Goal: Task Accomplishment & Management: Use online tool/utility

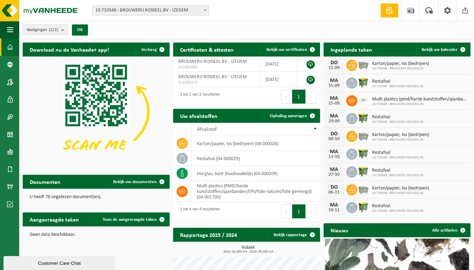
click at [62, 29] on b "submit" at bounding box center [64, 30] width 6 height 10
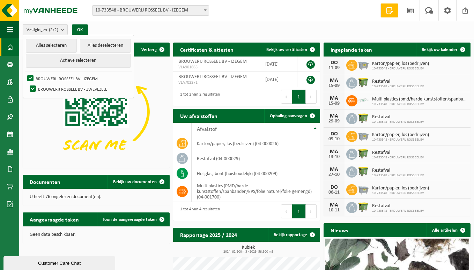
click at [65, 29] on b "submit" at bounding box center [64, 30] width 6 height 10
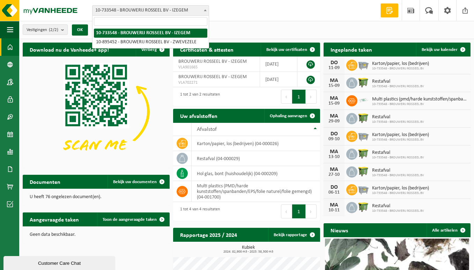
click at [203, 10] on span at bounding box center [205, 10] width 7 height 9
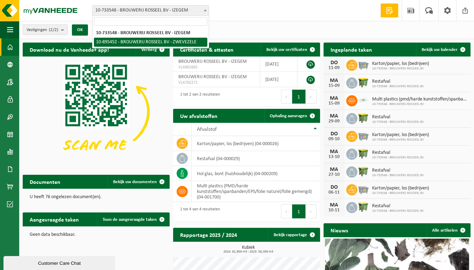
select select "116853"
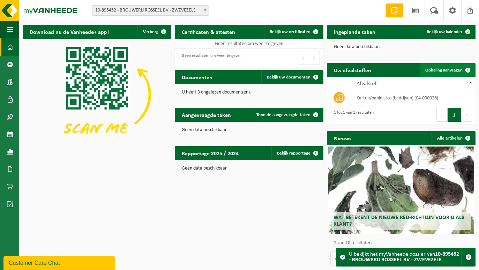
click at [446, 70] on span "Ophaling aanvragen" at bounding box center [443, 70] width 37 height 5
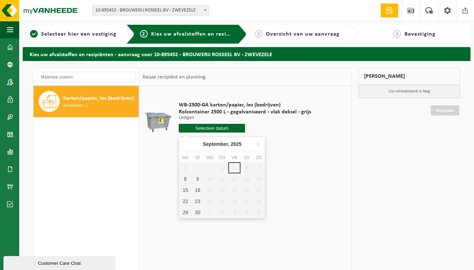
click at [211, 129] on input "text" at bounding box center [212, 128] width 66 height 9
click at [197, 182] on div "9" at bounding box center [197, 178] width 12 height 11
type input "Van 2025-09-09"
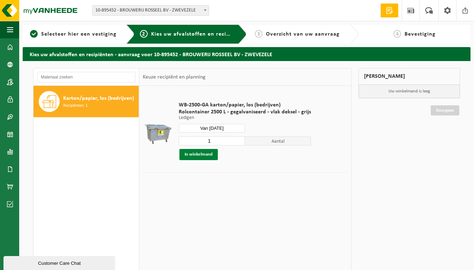
click at [198, 155] on button "In winkelmand" at bounding box center [198, 154] width 38 height 11
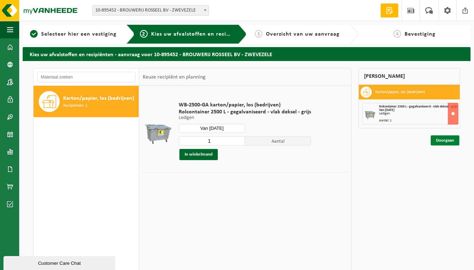
click at [441, 145] on link "Doorgaan" at bounding box center [444, 140] width 29 height 10
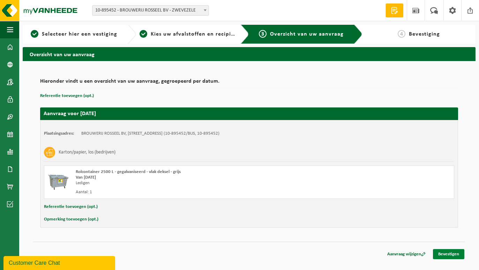
click at [451, 255] on link "Bevestigen" at bounding box center [448, 254] width 31 height 10
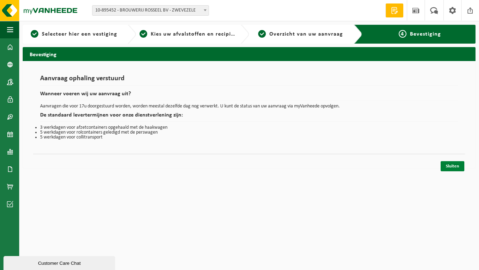
click at [451, 165] on link "Sluiten" at bounding box center [453, 166] width 24 height 10
